Goal: Check status: Check status

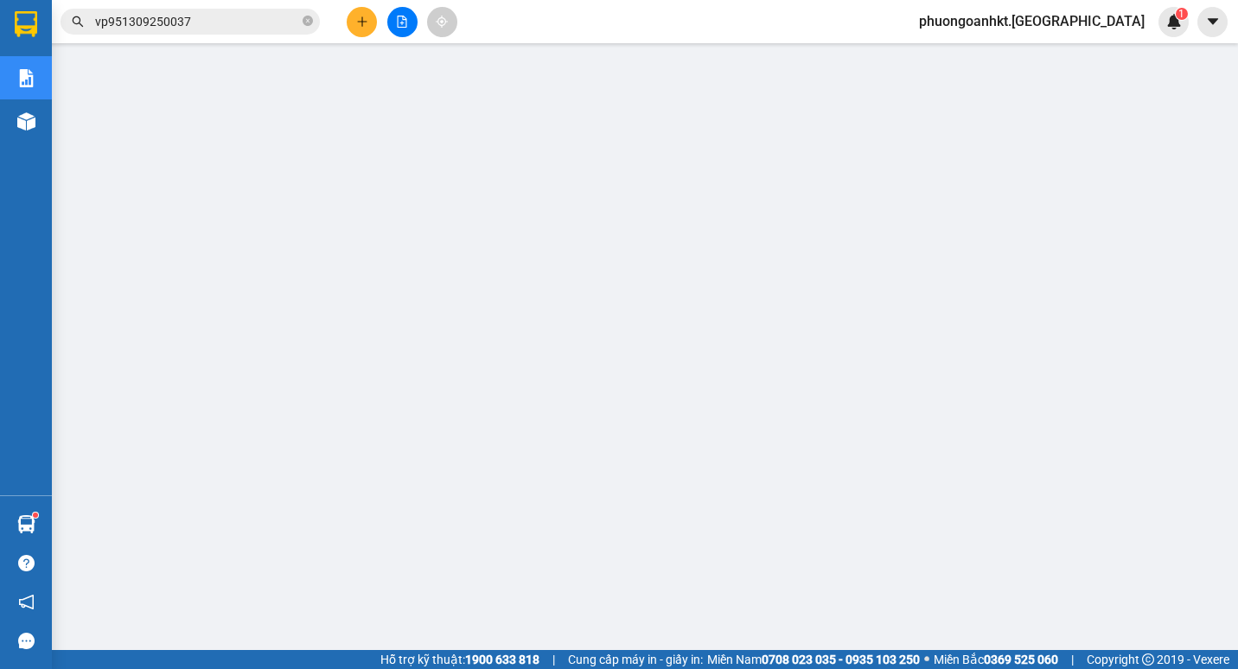
click at [54, 379] on main at bounding box center [619, 325] width 1238 height 650
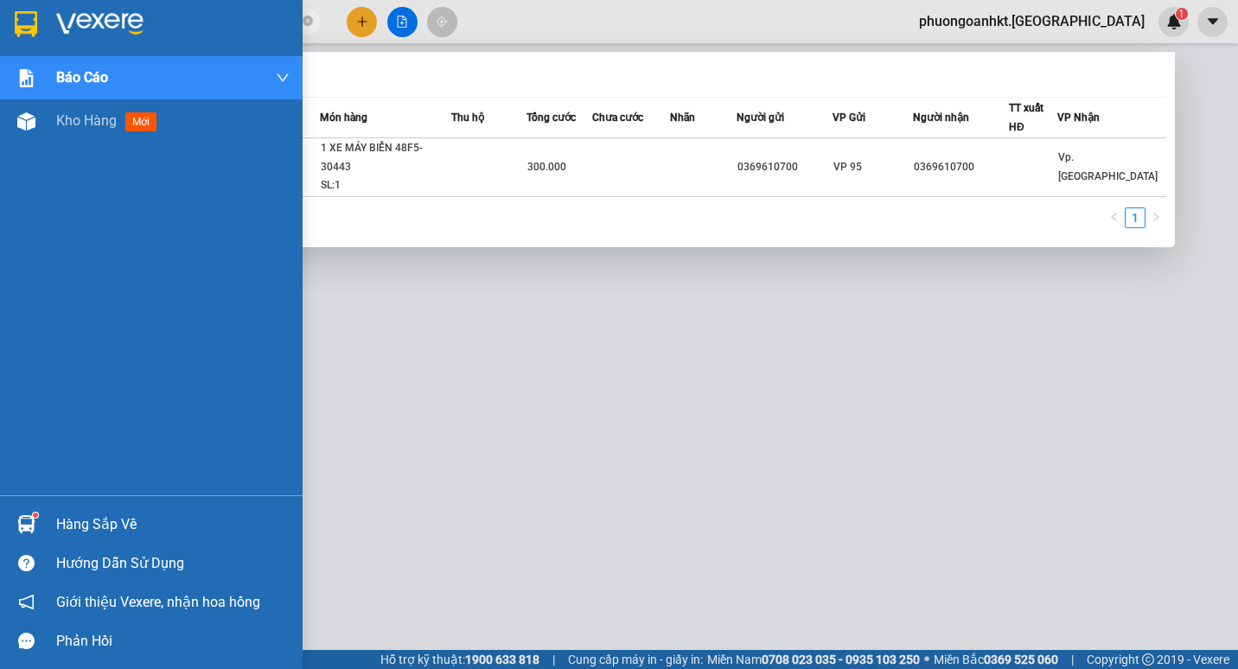
drag, startPoint x: 198, startPoint y: 22, endPoint x: 48, endPoint y: 36, distance: 150.2
click at [48, 36] on section "Kết quả tìm kiếm ( 1 ) Bộ lọc Mã ĐH Trạng thái Món hàng Thu hộ Tổng cước Chưa c…" at bounding box center [619, 334] width 1238 height 669
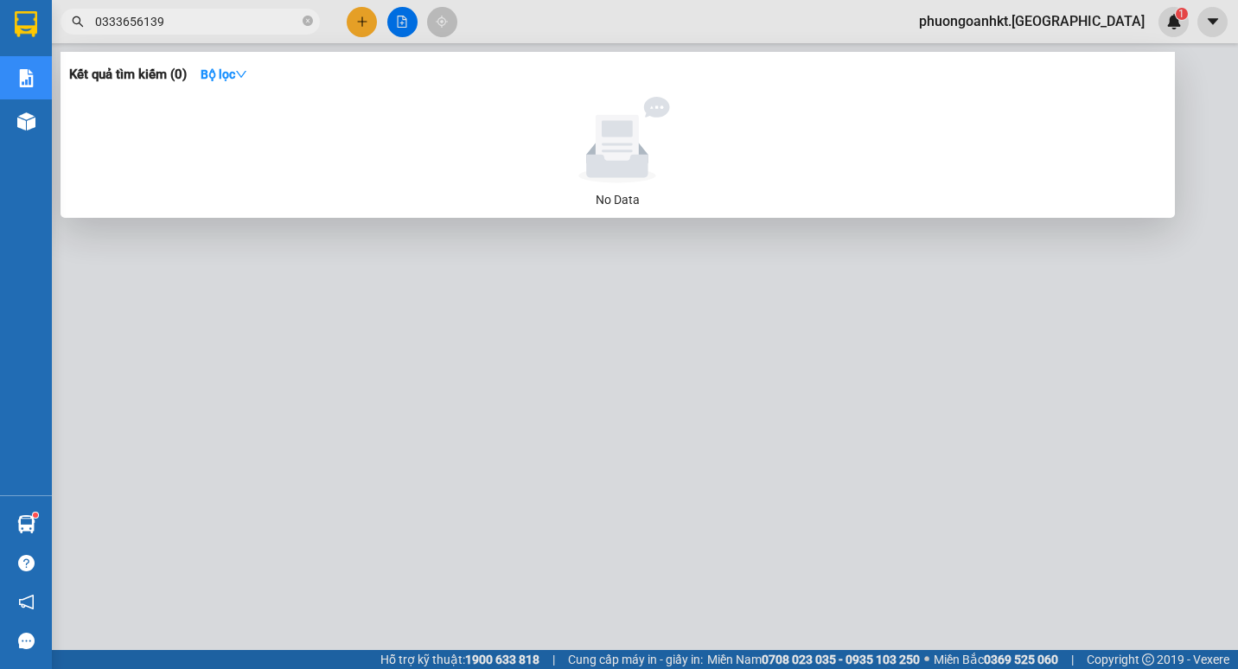
click at [122, 21] on input "0333656139" at bounding box center [197, 21] width 204 height 19
type input "0933656139"
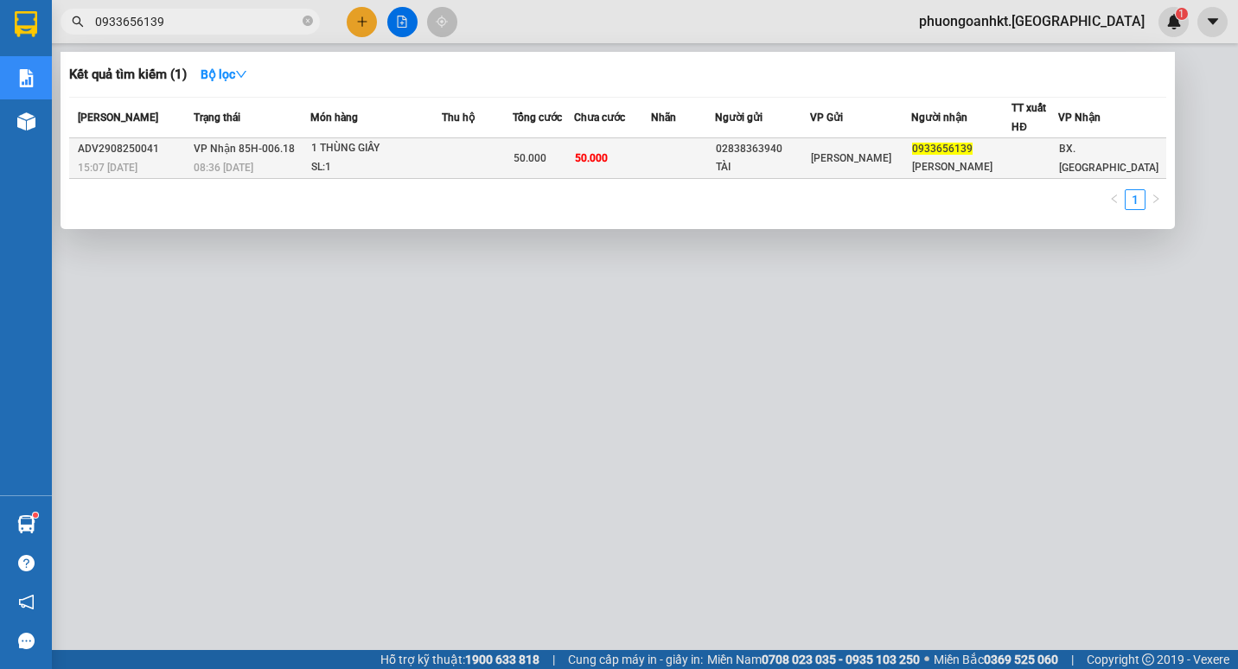
click at [441, 150] on div "1 THÙNG GIẤY" at bounding box center [376, 148] width 130 height 19
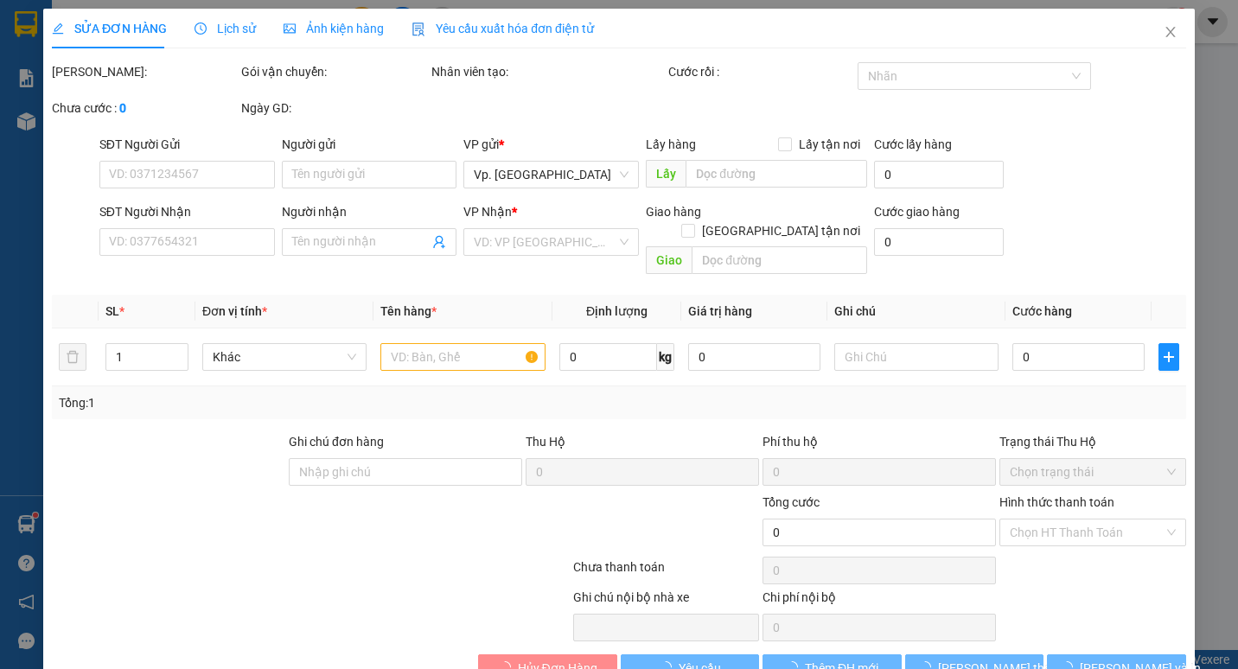
type input "02838363940"
type input "TÀI"
type input "0933656139"
type input "[PERSON_NAME]"
type input "50.000"
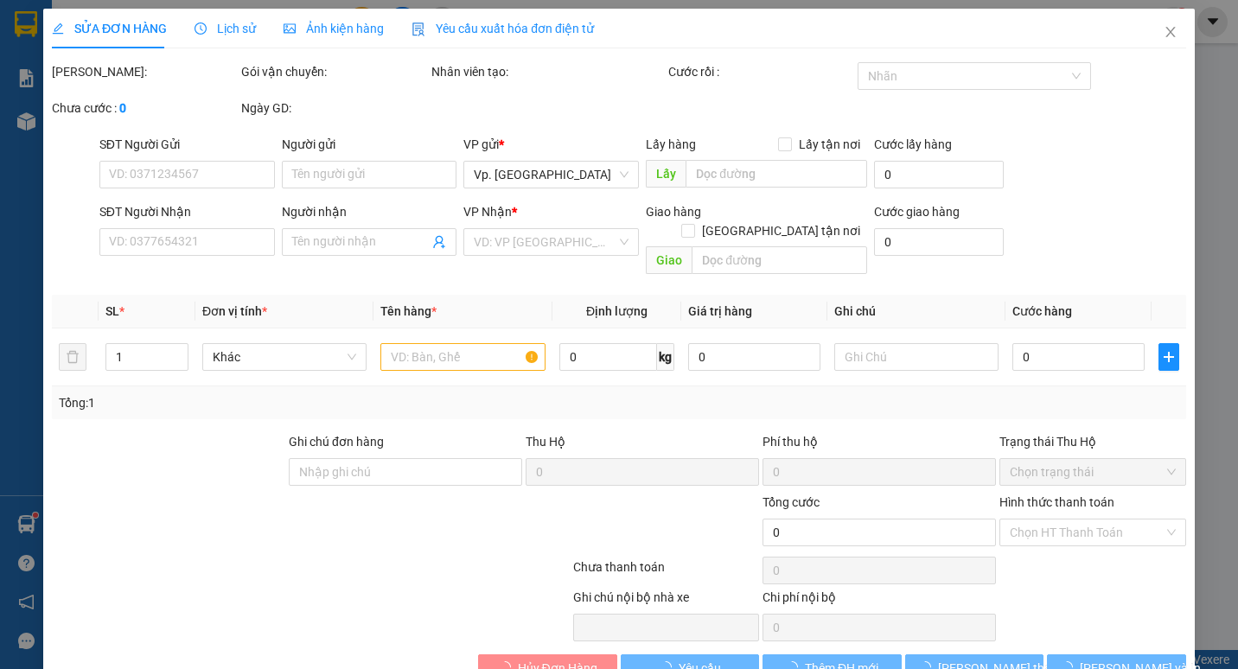
type input "50.000"
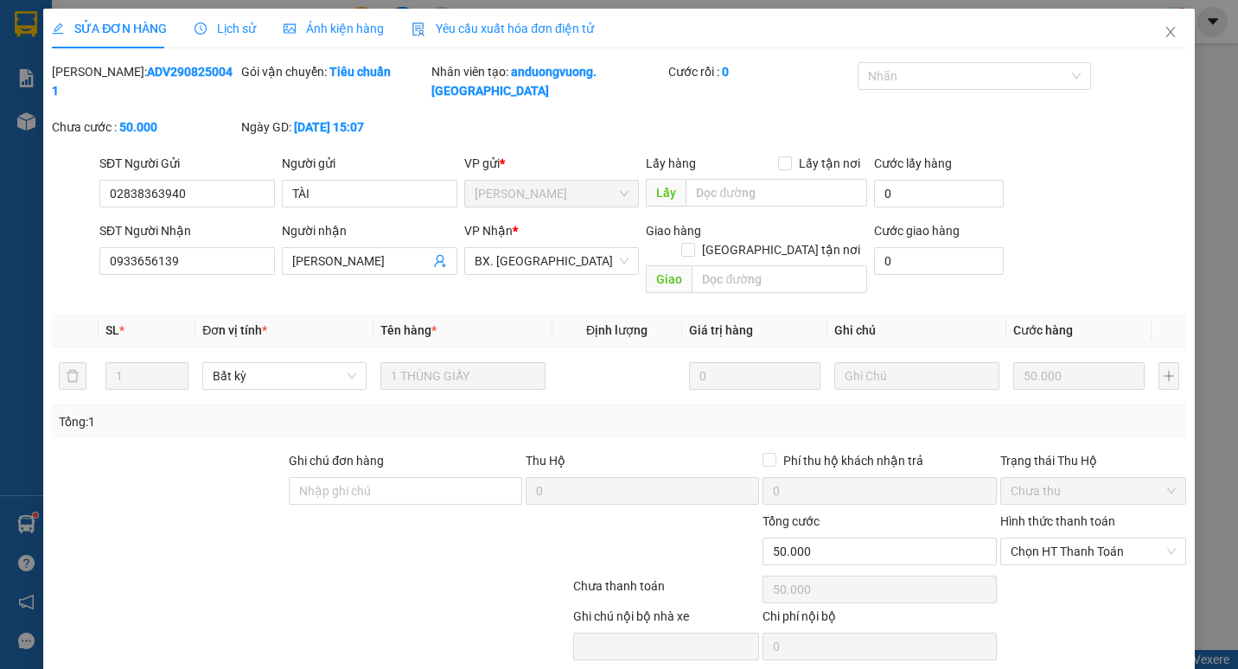
click at [220, 24] on span "Lịch sử" at bounding box center [224, 29] width 61 height 14
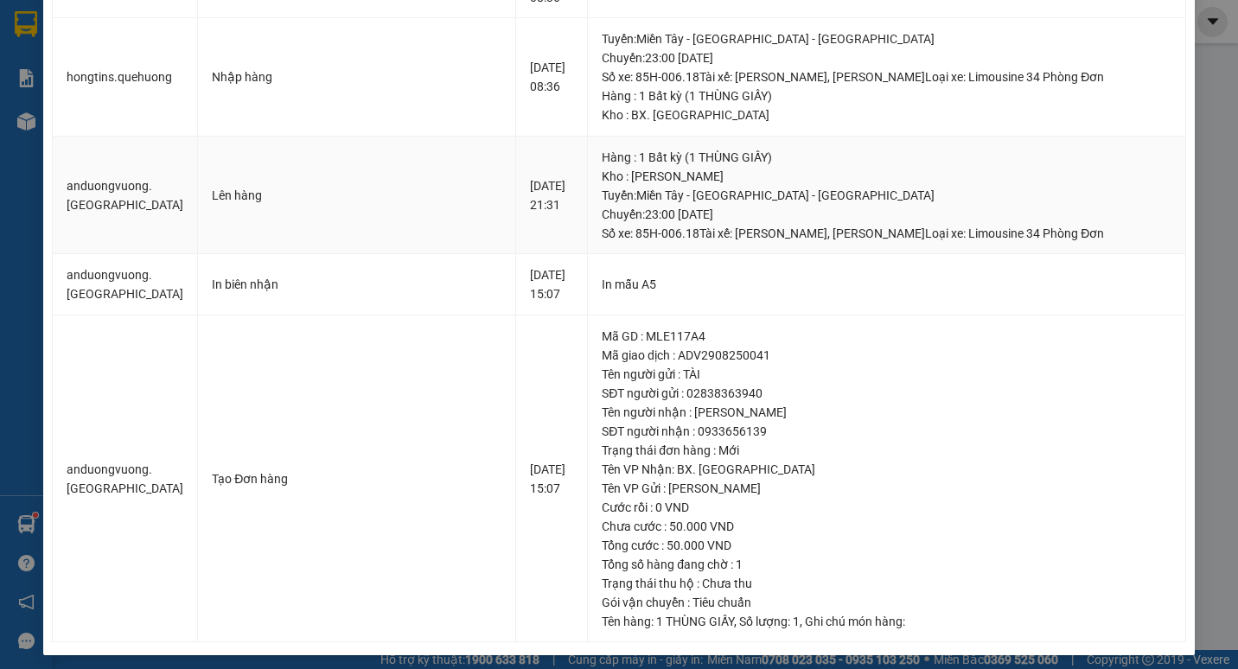
scroll to position [221, 0]
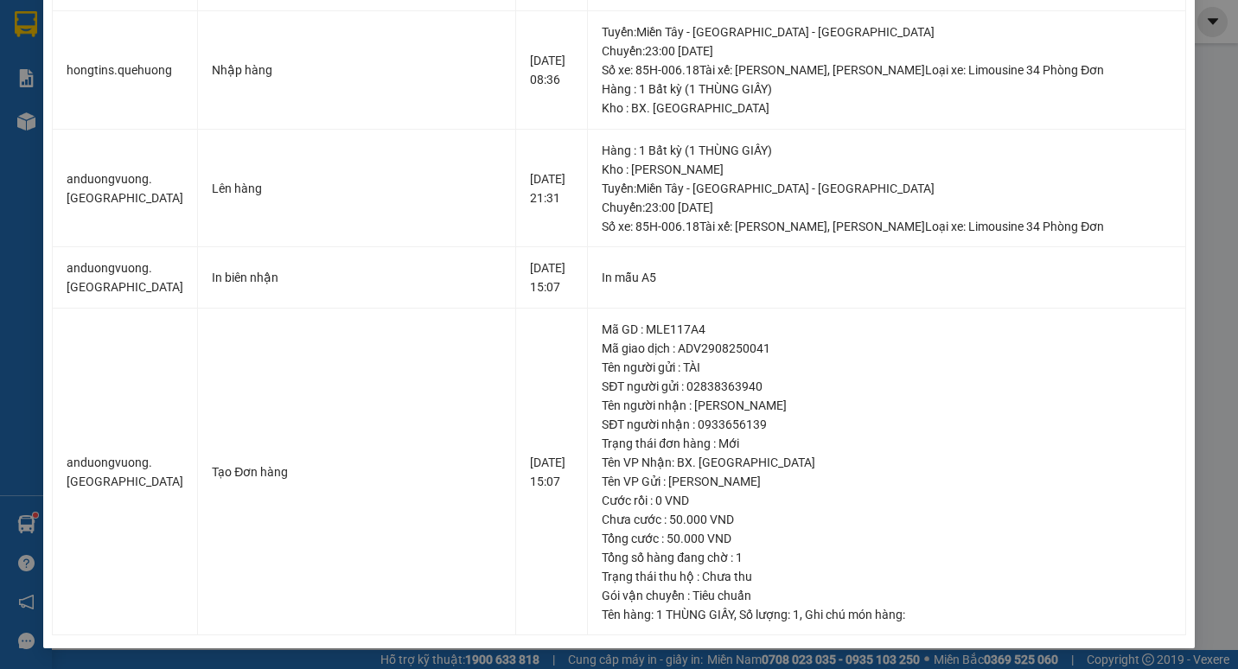
click at [1202, 107] on div "SỬA ĐƠN HÀNG Lịch sử Ảnh kiện hàng Yêu cầu xuất hóa đơn điện tử Total Paid Fee …" at bounding box center [619, 334] width 1238 height 669
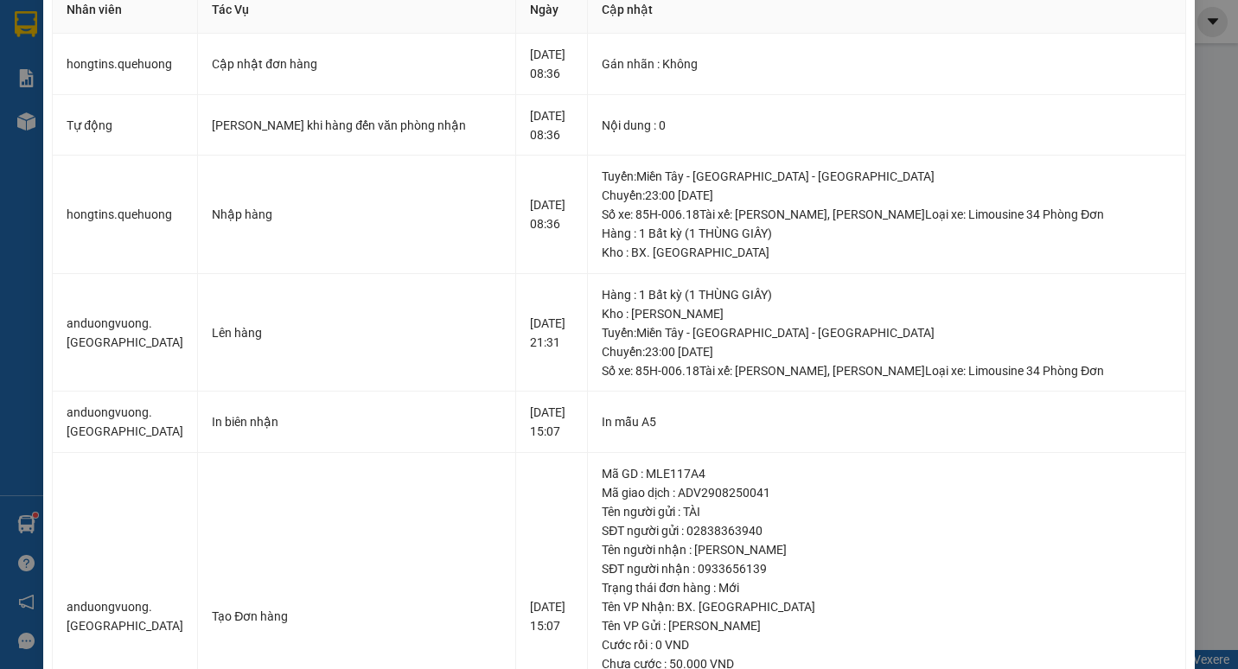
scroll to position [0, 0]
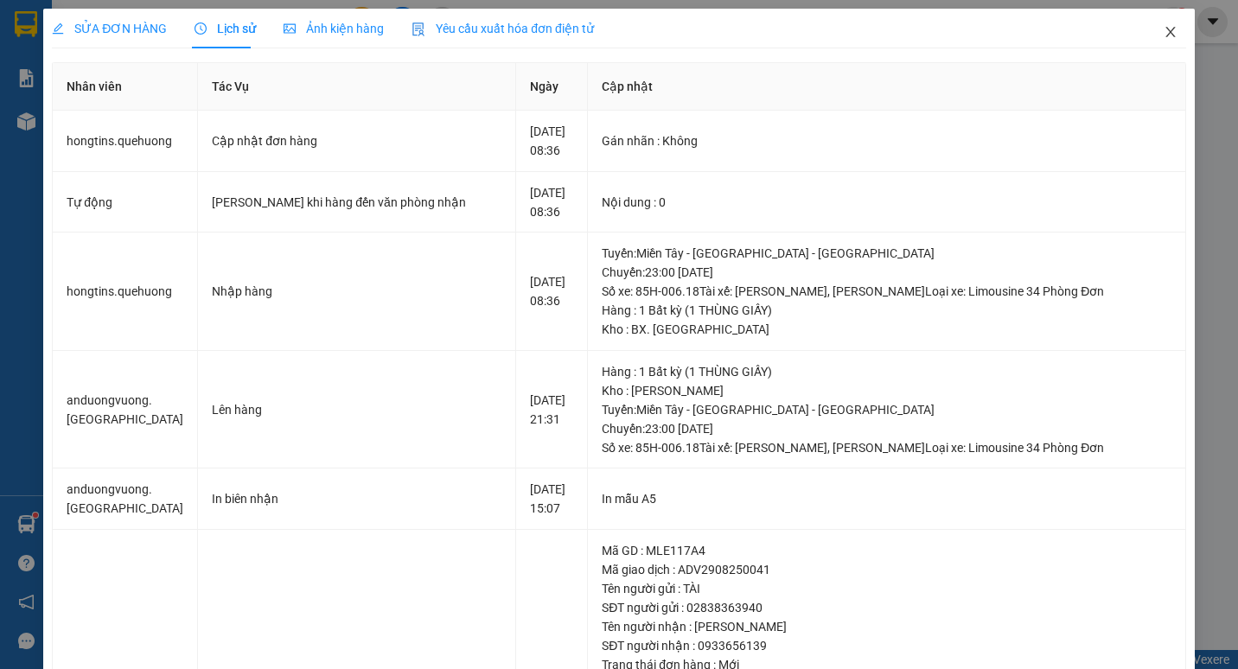
click at [1163, 32] on icon "close" at bounding box center [1170, 32] width 14 height 14
